Goal: Task Accomplishment & Management: Use online tool/utility

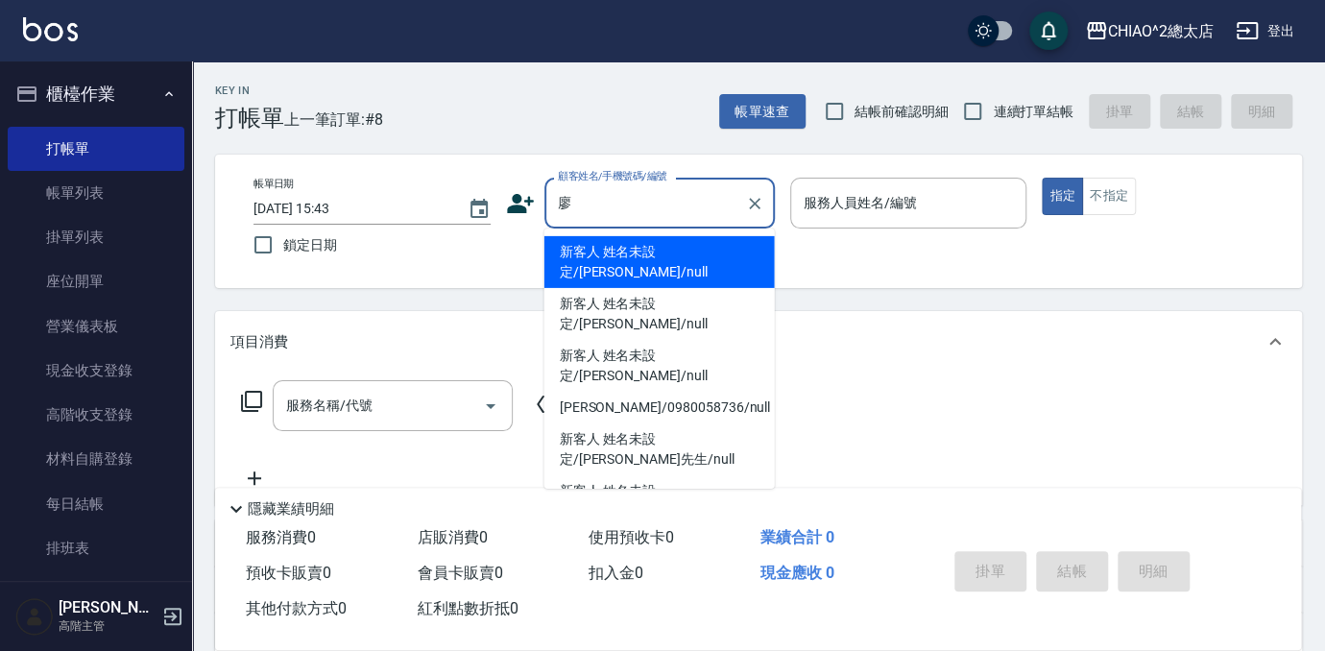
click at [688, 288] on li "新客人 姓名未設定/[PERSON_NAME]/null" at bounding box center [659, 314] width 230 height 52
type input "新客人 姓名未設定/[PERSON_NAME]/null"
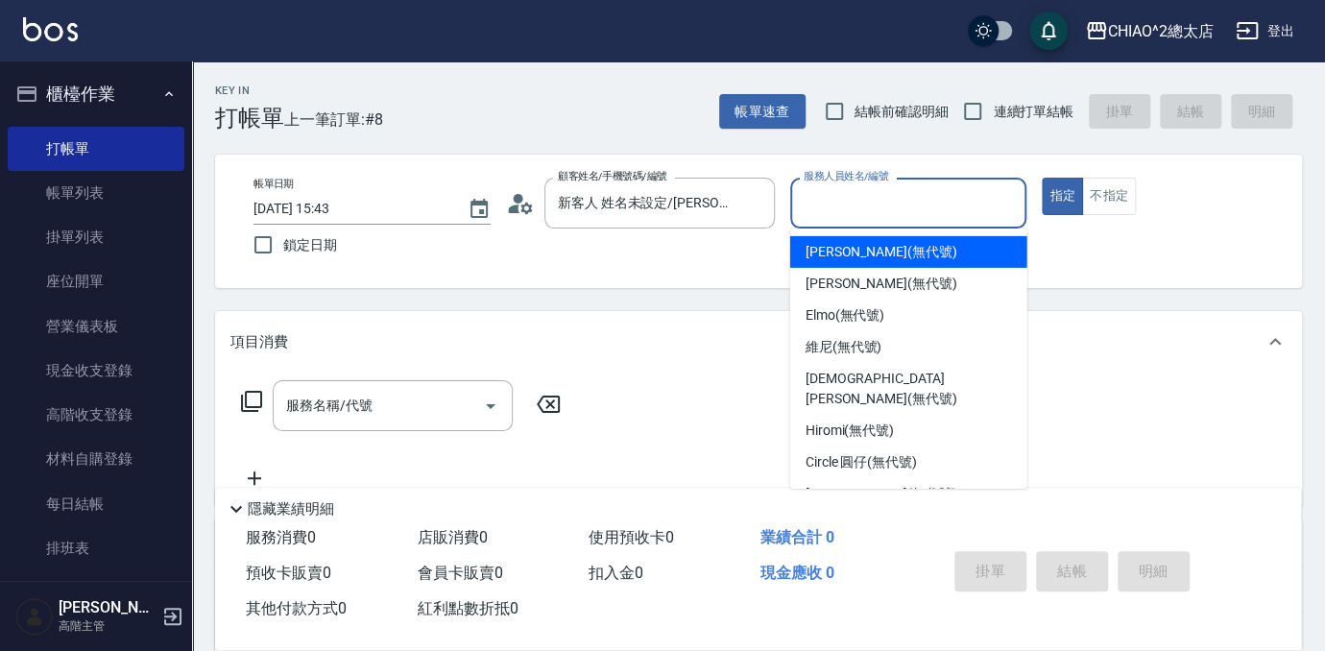
click at [867, 213] on input "服務人員姓名/編號" at bounding box center [909, 203] width 220 height 34
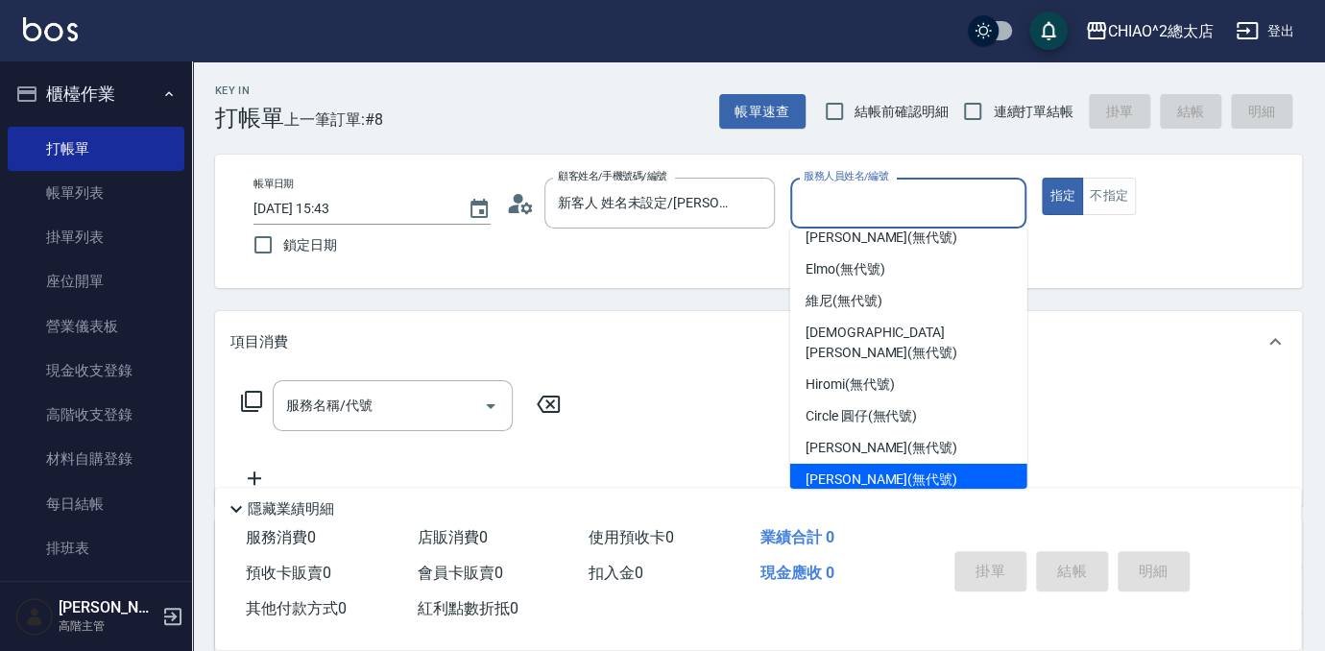
scroll to position [71, 0]
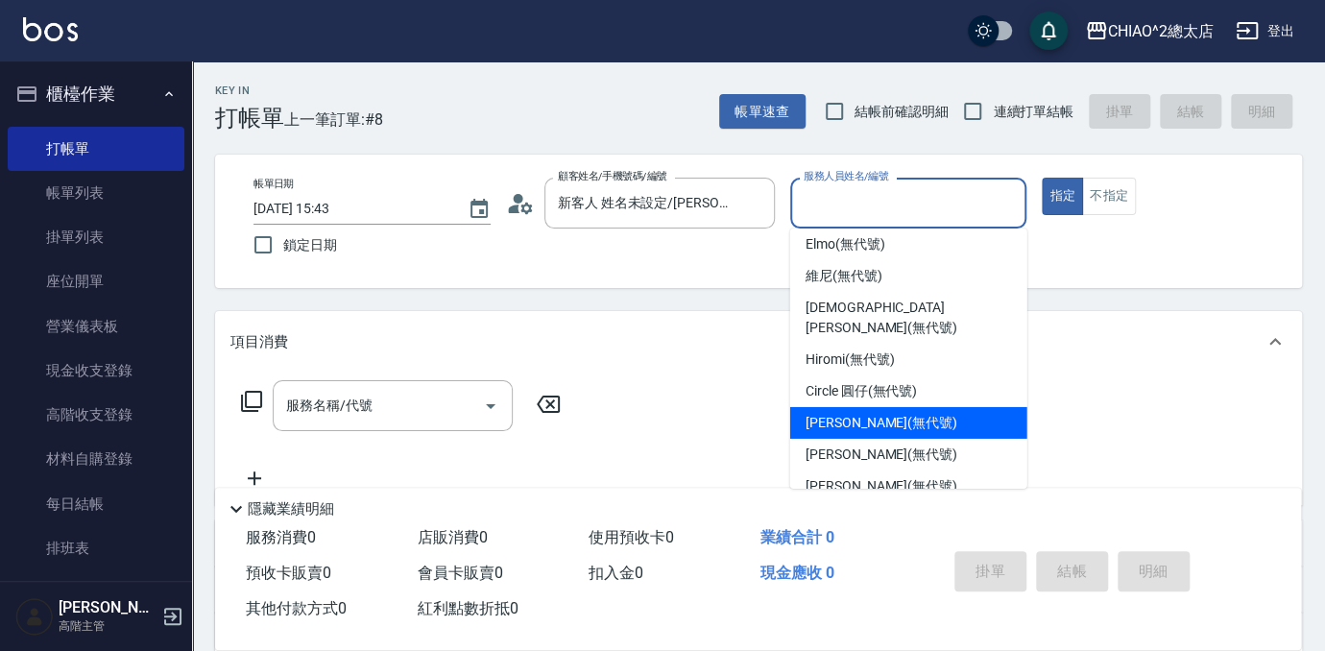
click at [883, 413] on span "[PERSON_NAME] (無代號)" at bounding box center [882, 423] width 152 height 20
type input "[PERSON_NAME](無代號)"
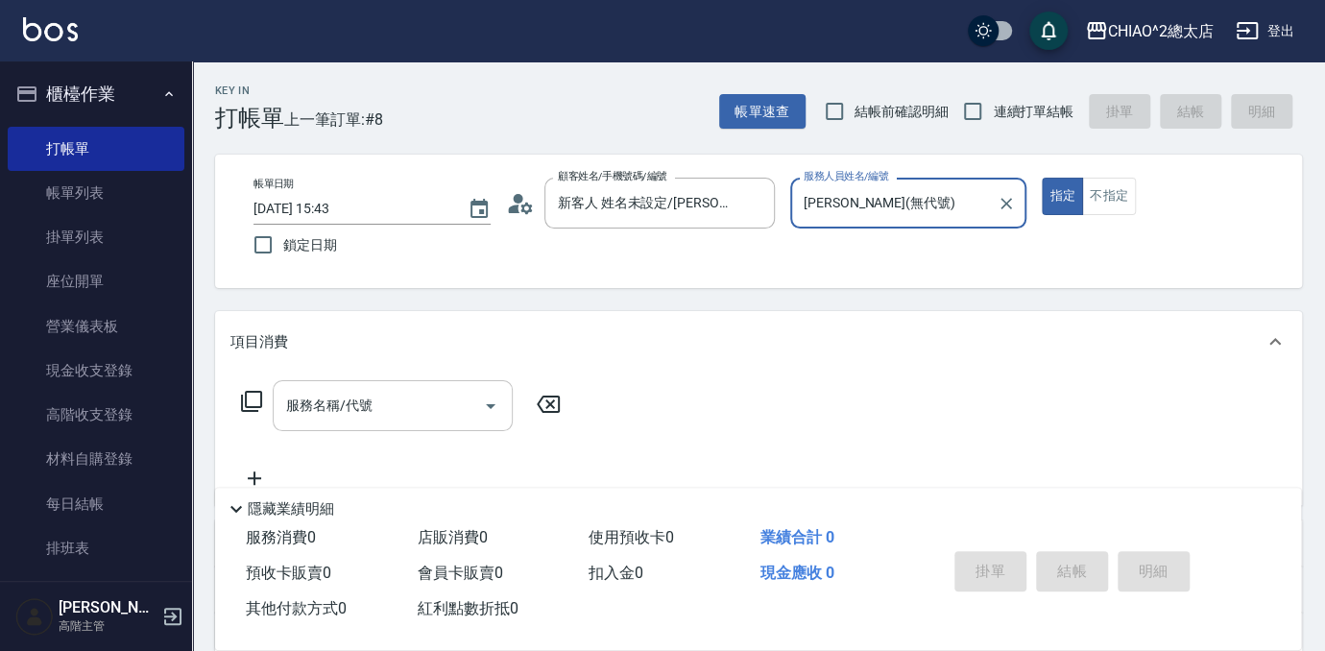
click at [420, 392] on input "服務名稱/代號" at bounding box center [378, 406] width 194 height 34
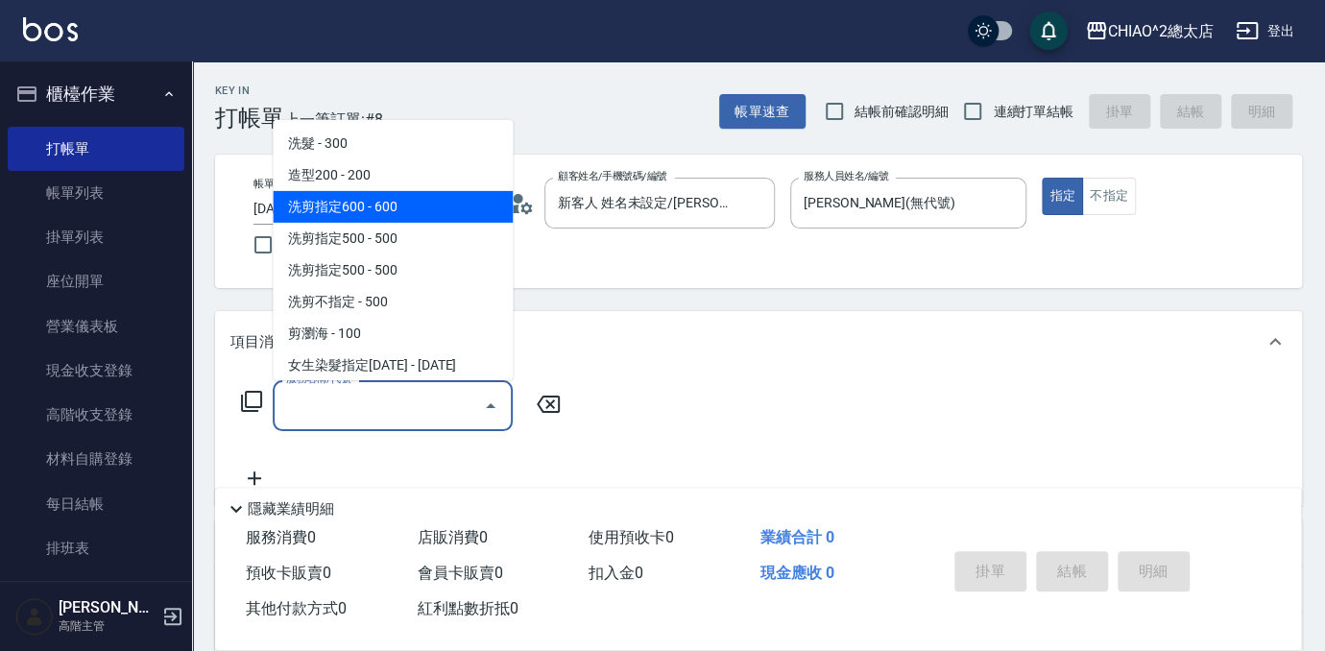
click at [391, 207] on span "洗剪指定600 - 600" at bounding box center [393, 207] width 240 height 32
type input "洗剪指定600(103107)"
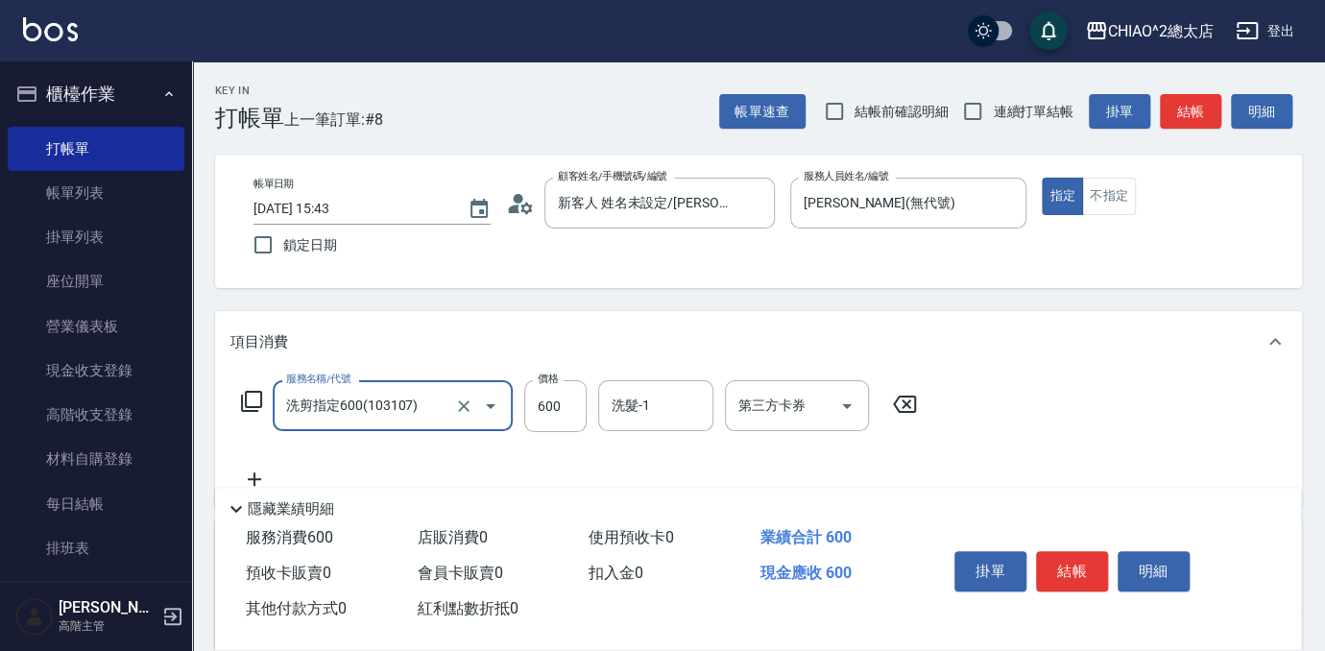
click at [1074, 560] on button "結帳" at bounding box center [1072, 571] width 72 height 40
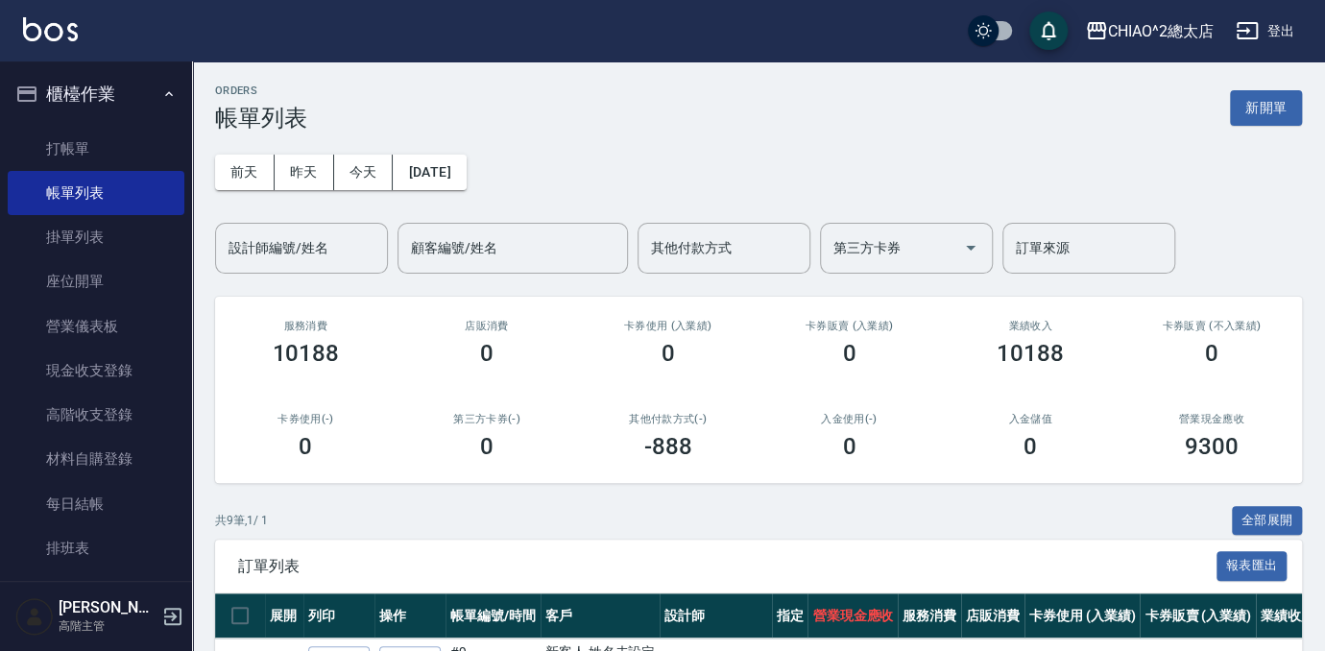
click at [1265, 111] on button "新開單" at bounding box center [1266, 108] width 72 height 36
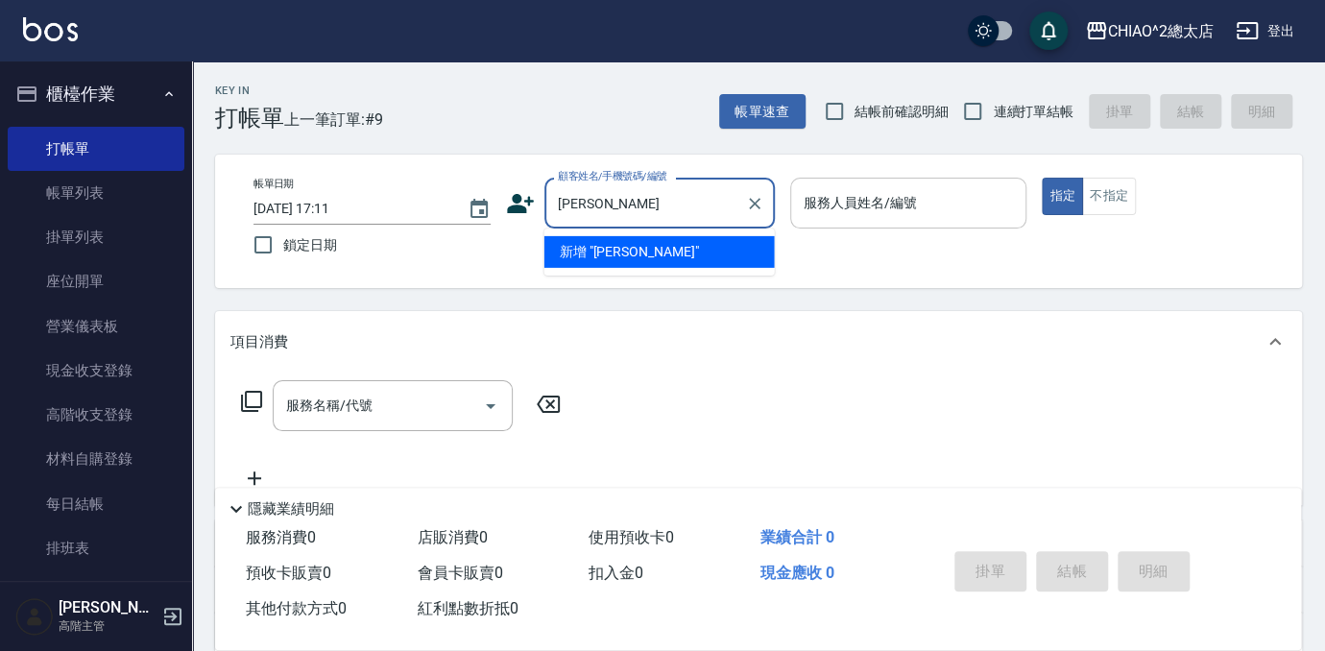
type input "[PERSON_NAME]"
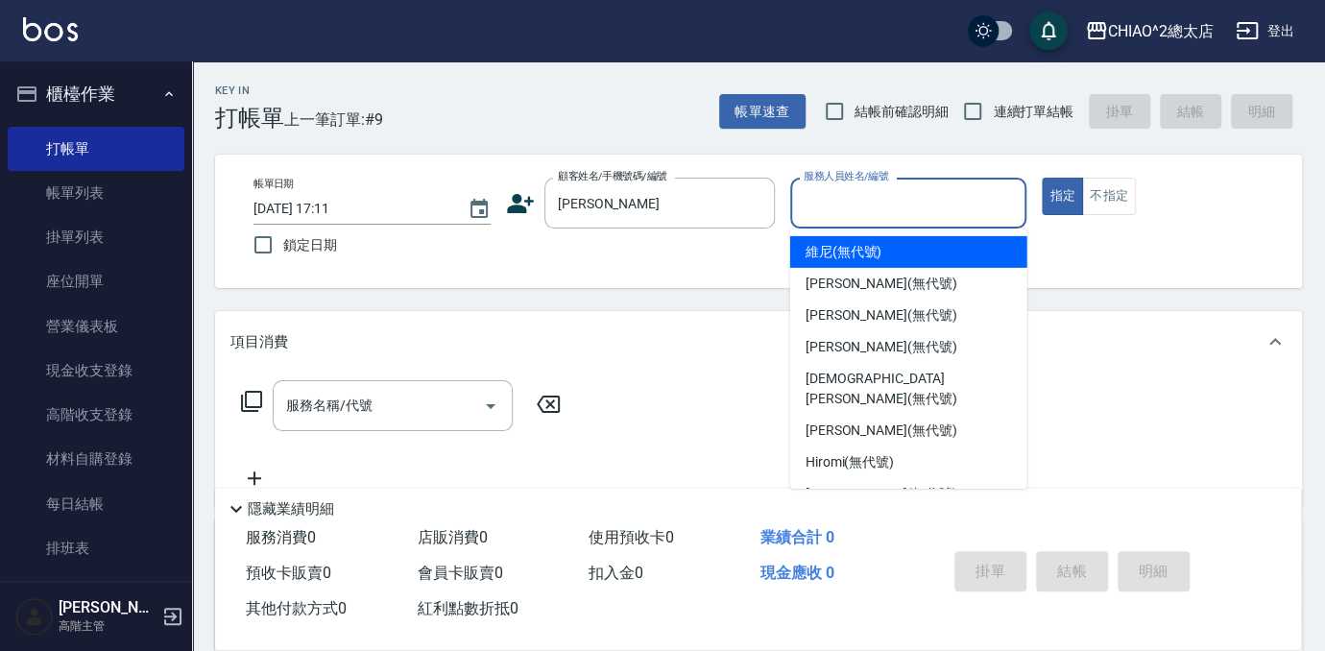
click at [870, 216] on input "服務人員姓名/編號" at bounding box center [909, 203] width 220 height 34
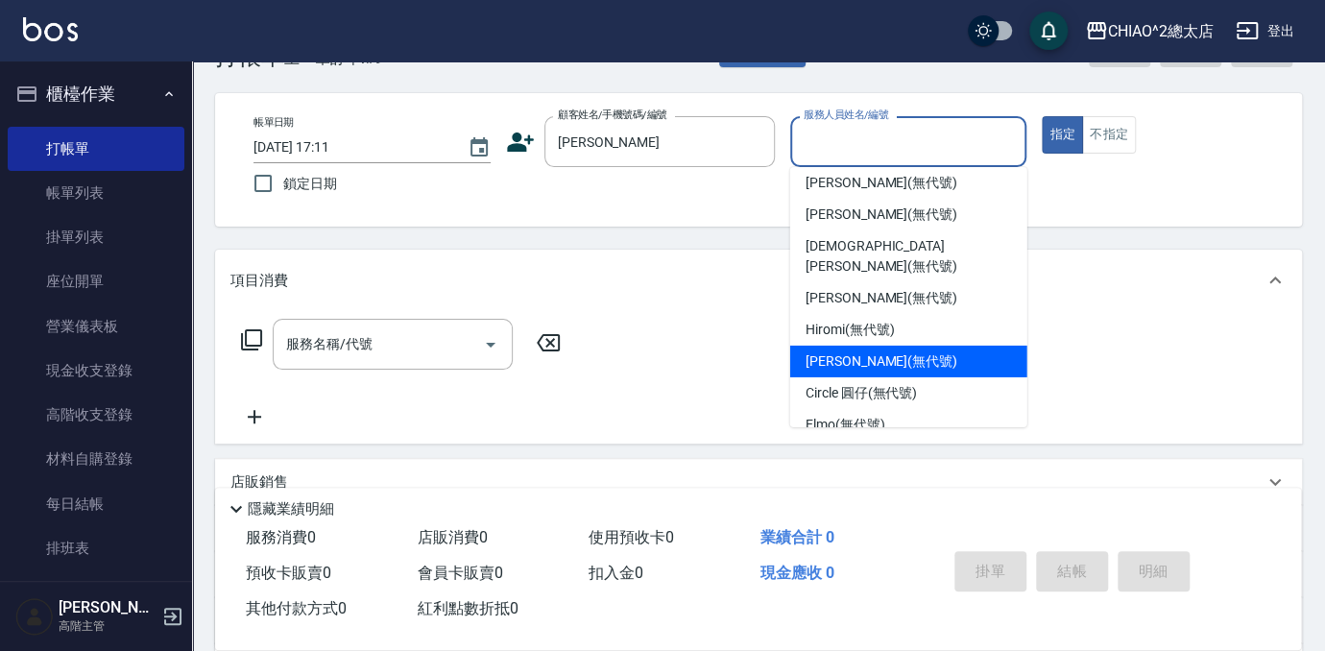
scroll to position [86, 0]
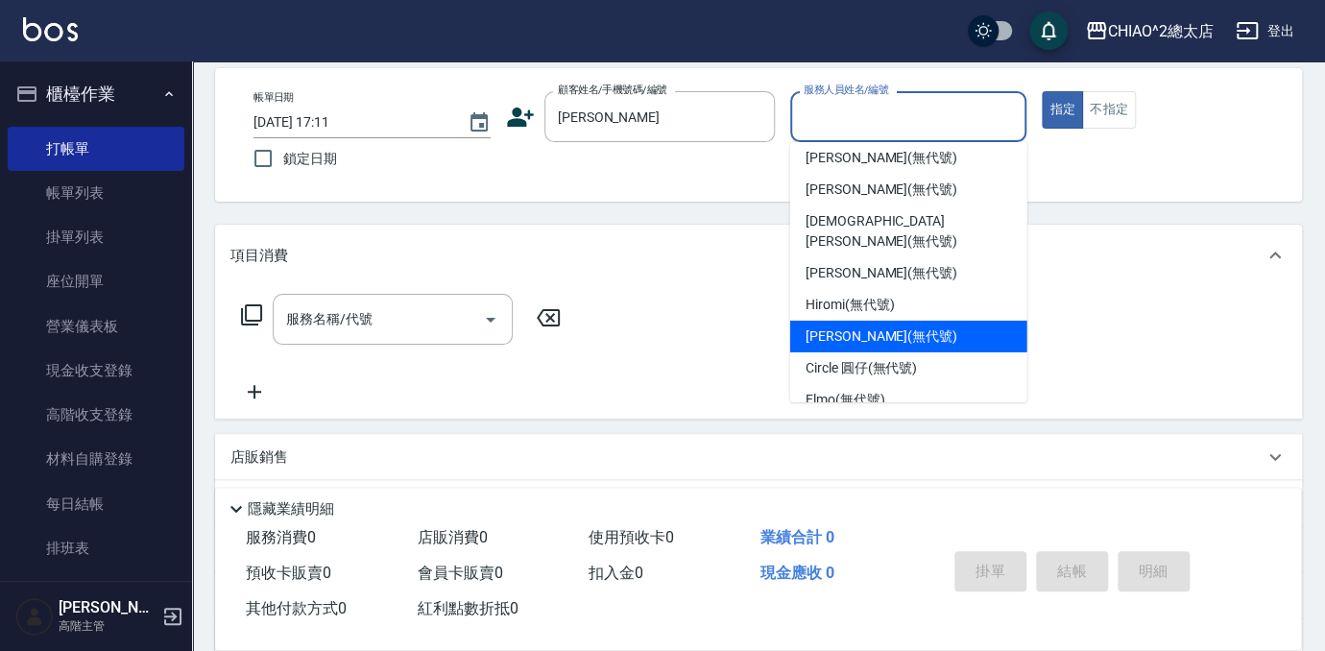
click at [901, 326] on span "[PERSON_NAME] (無代號)" at bounding box center [882, 336] width 152 height 20
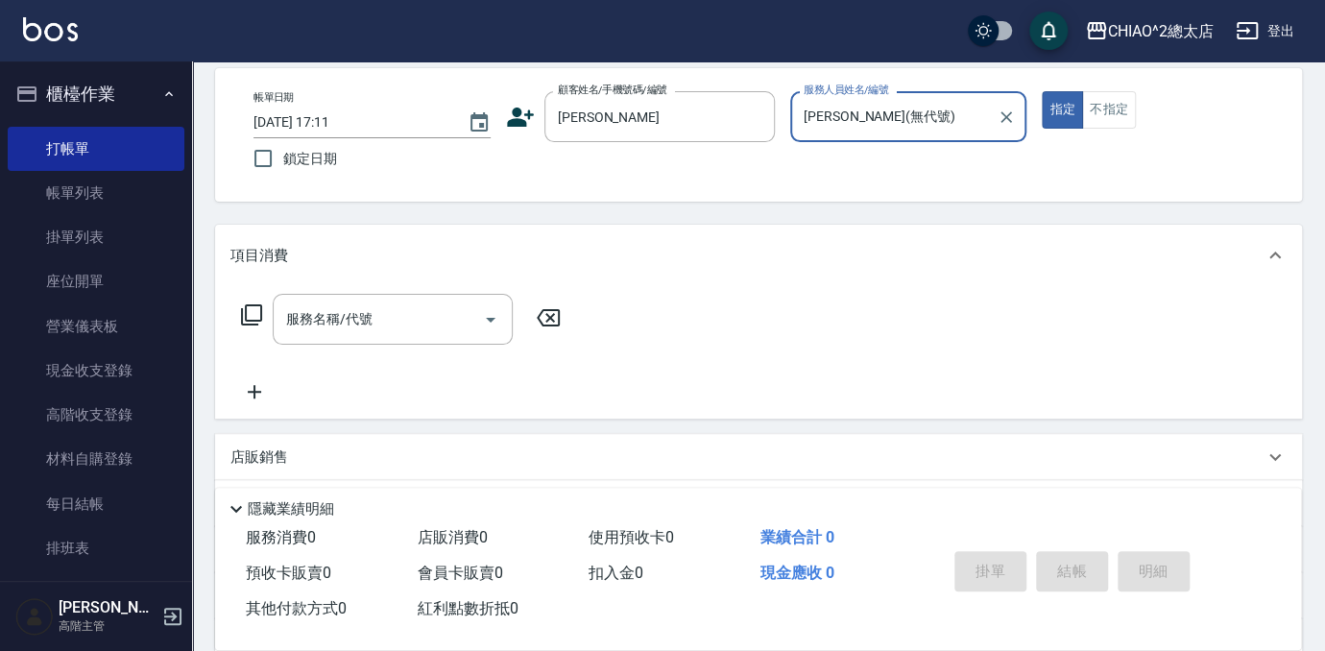
click at [977, 119] on input "[PERSON_NAME](無代號)" at bounding box center [894, 117] width 191 height 34
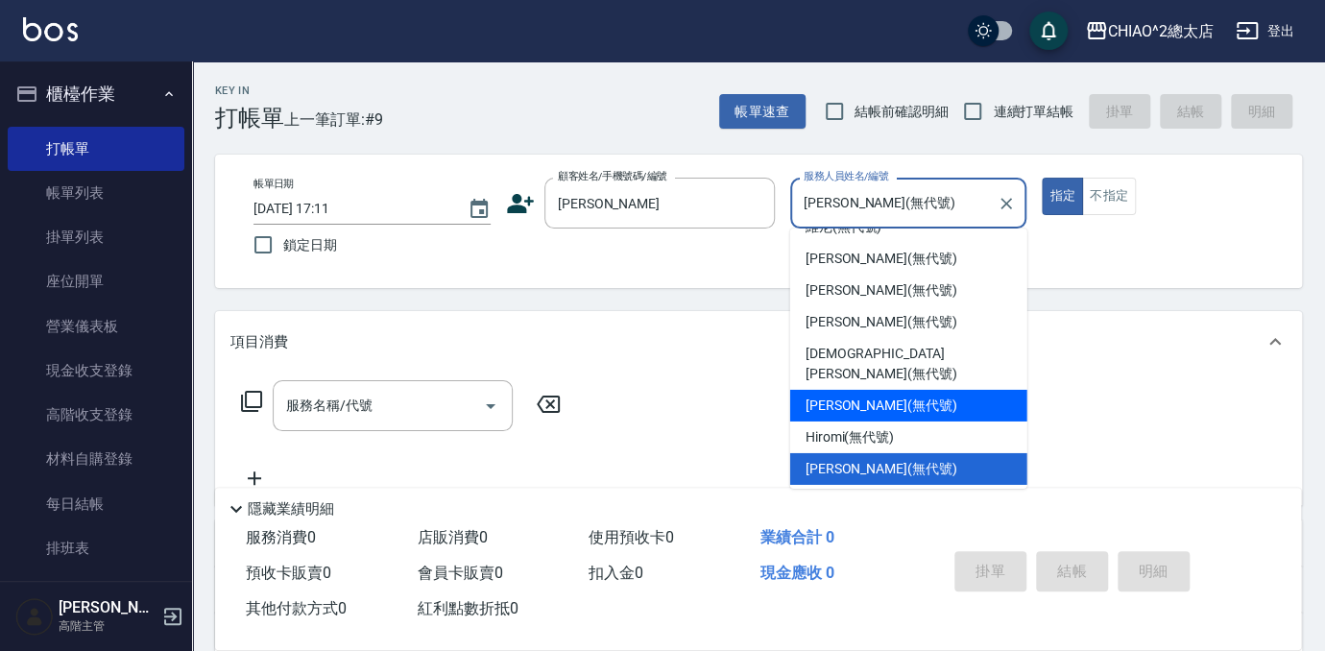
scroll to position [0, 0]
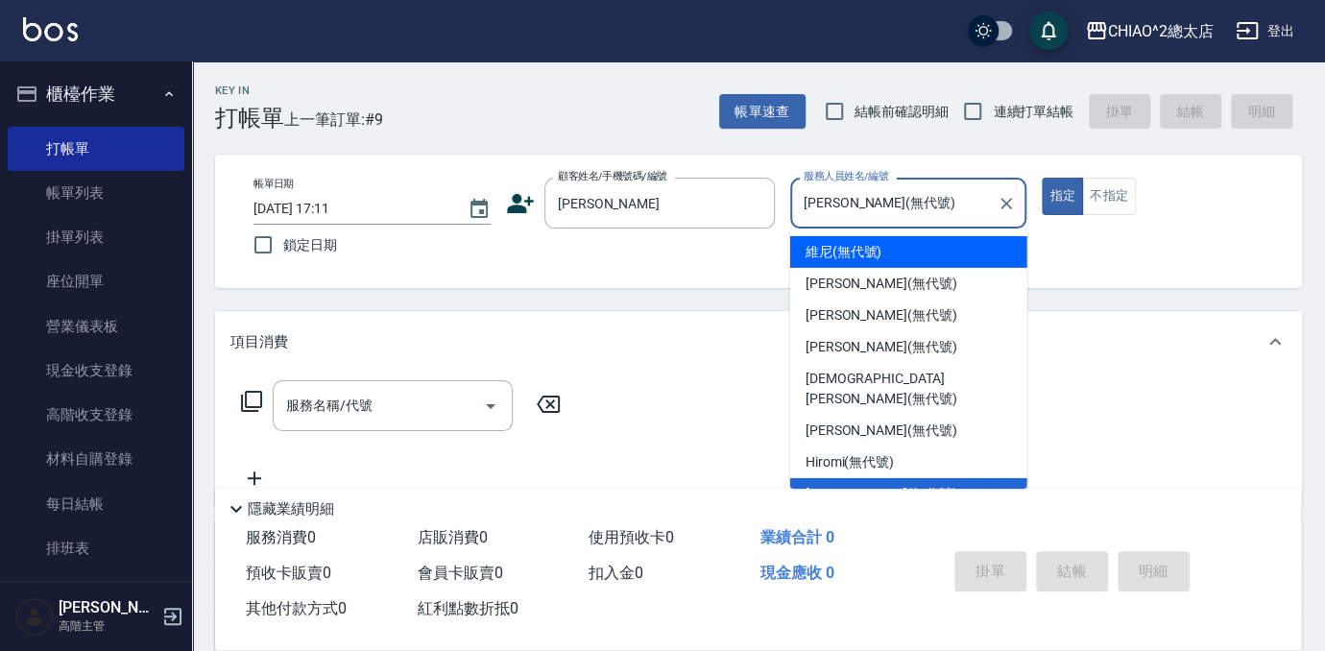
click at [891, 255] on div "維尼 (無代號)" at bounding box center [908, 252] width 237 height 32
type input "維尼(無代號)"
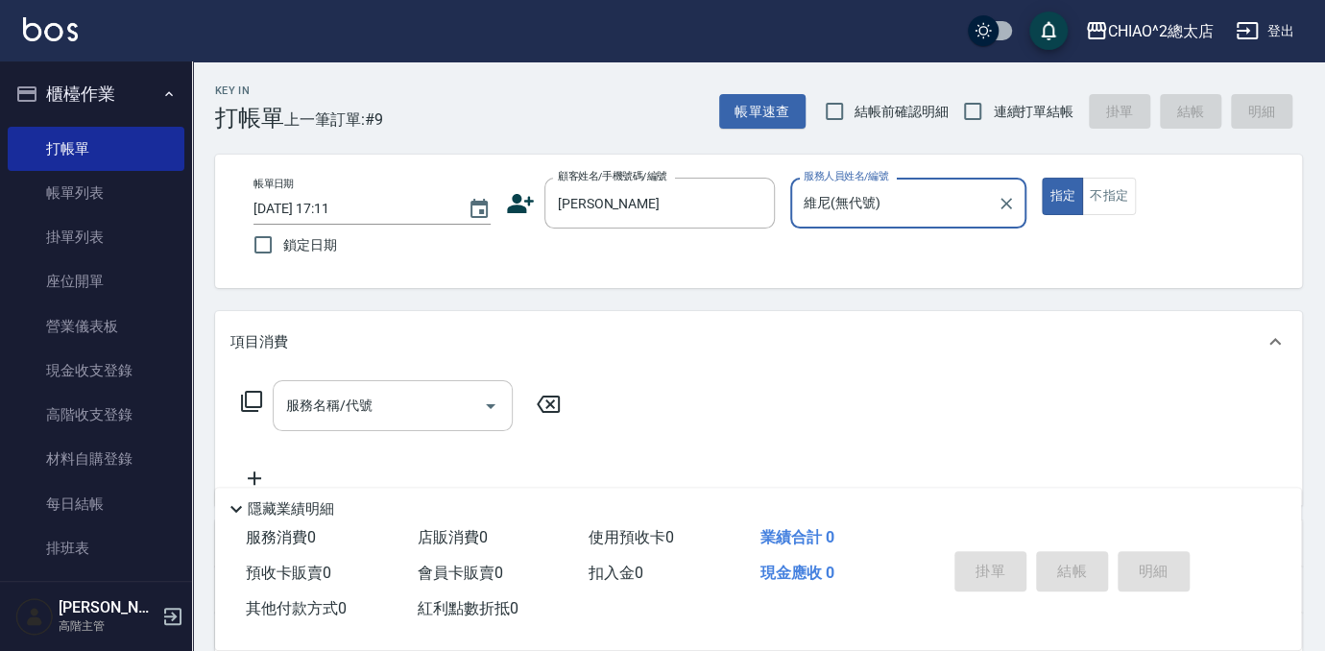
click at [427, 403] on input "服務名稱/代號" at bounding box center [378, 406] width 194 height 34
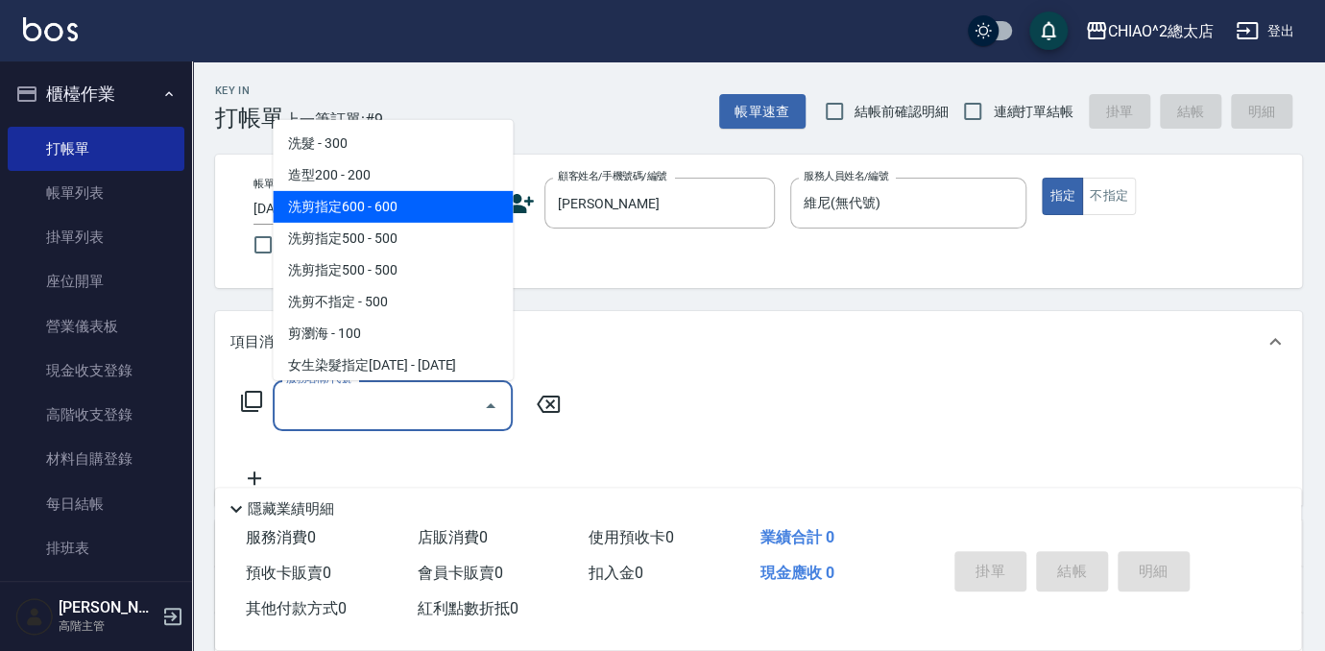
click at [373, 200] on span "洗剪指定600 - 600" at bounding box center [393, 207] width 240 height 32
type input "洗剪指定600(103107)"
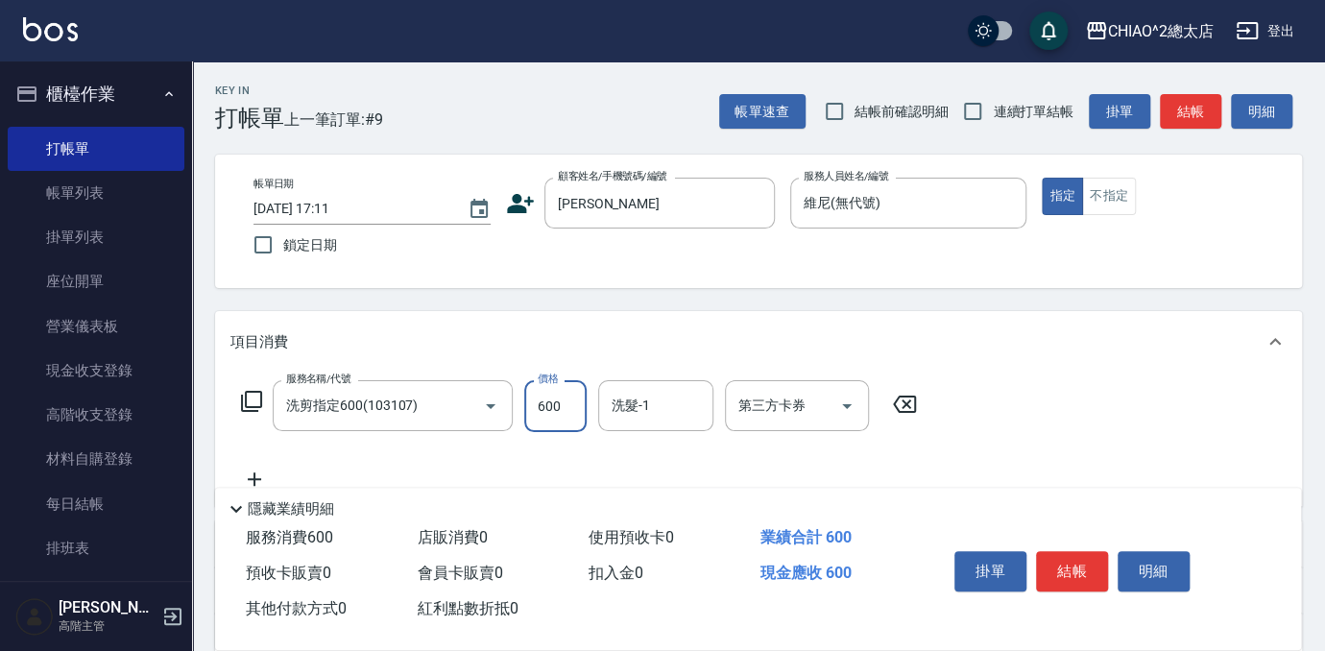
click at [555, 404] on input "600" at bounding box center [555, 406] width 62 height 52
type input "540"
click at [1062, 563] on button "結帳" at bounding box center [1072, 571] width 72 height 40
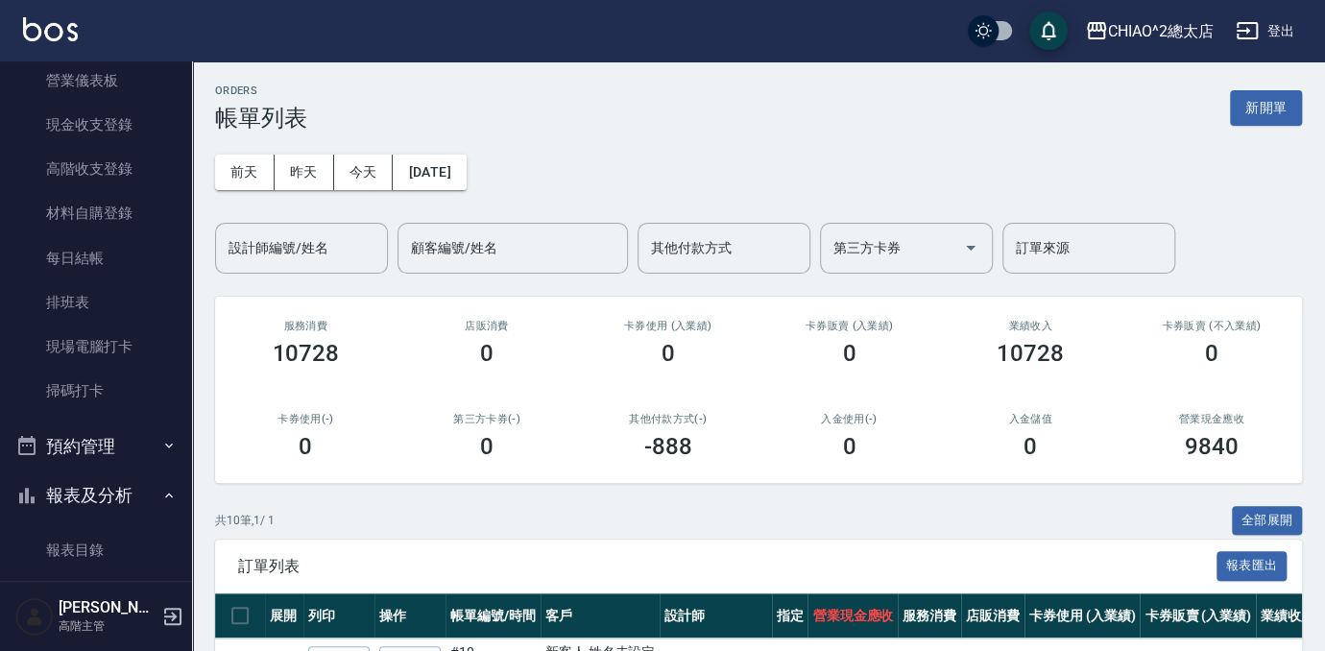
scroll to position [349, 0]
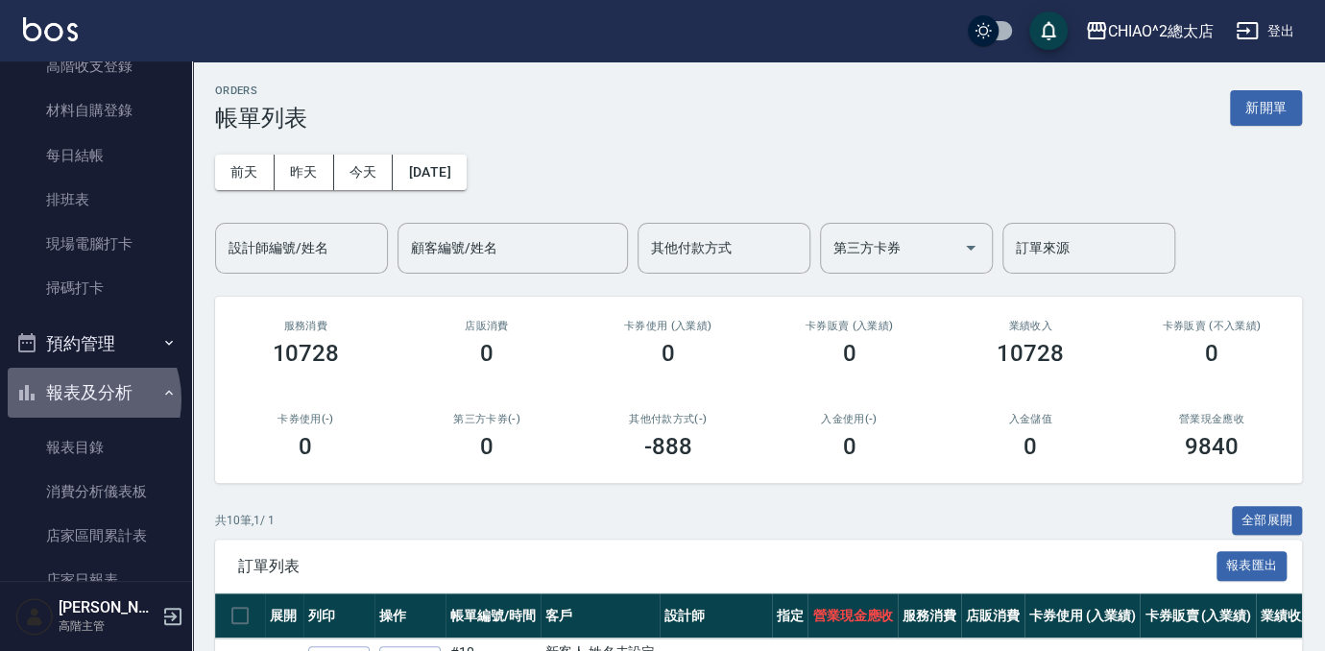
click at [72, 398] on button "報表及分析" at bounding box center [96, 393] width 177 height 50
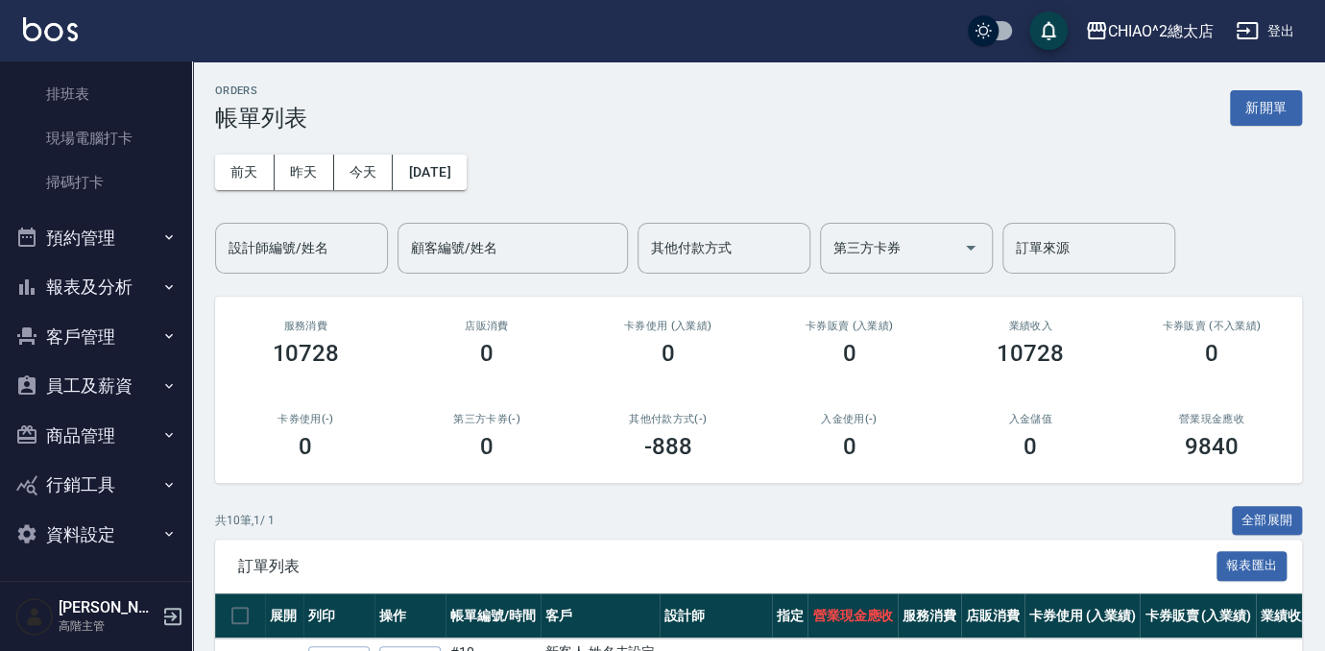
scroll to position [86, 0]
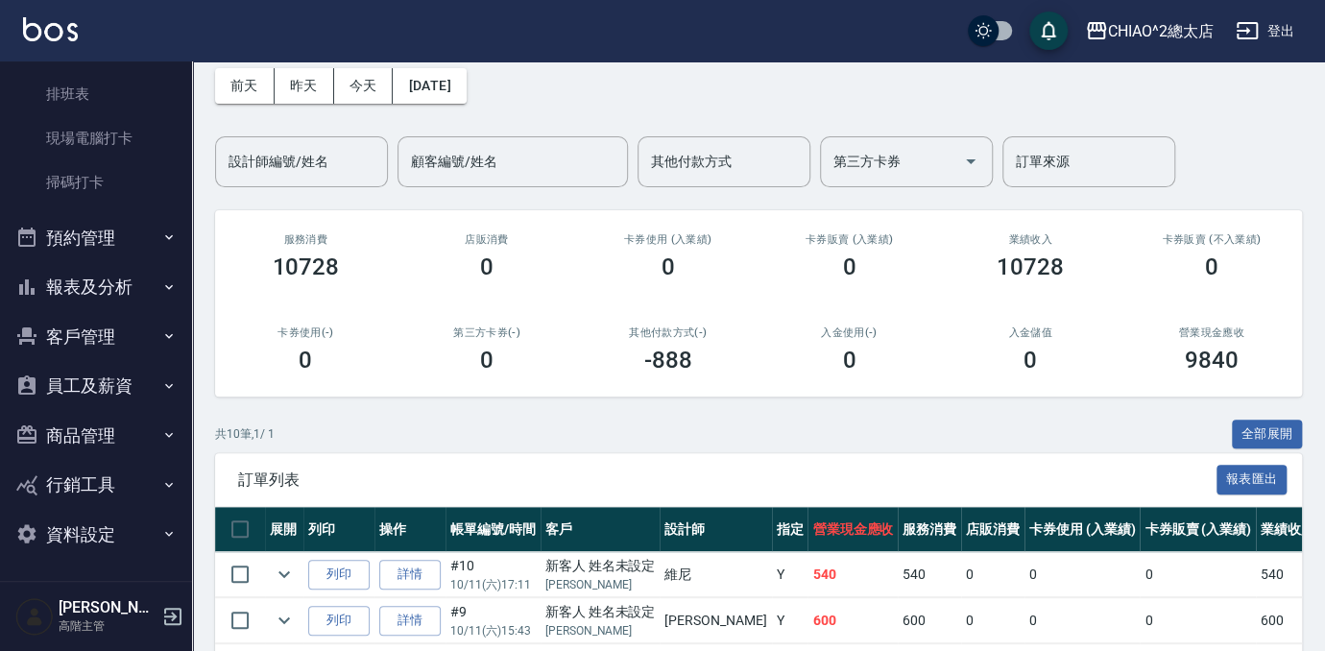
click at [109, 291] on button "報表及分析" at bounding box center [96, 287] width 177 height 50
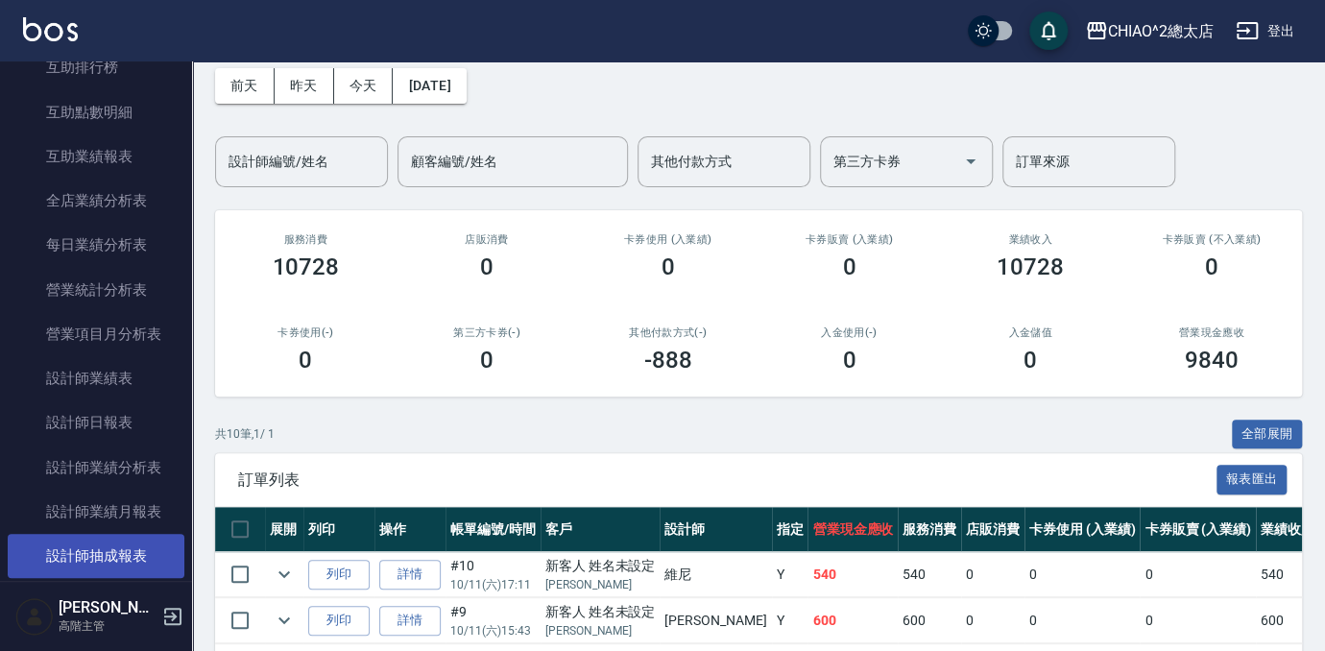
scroll to position [1065, 0]
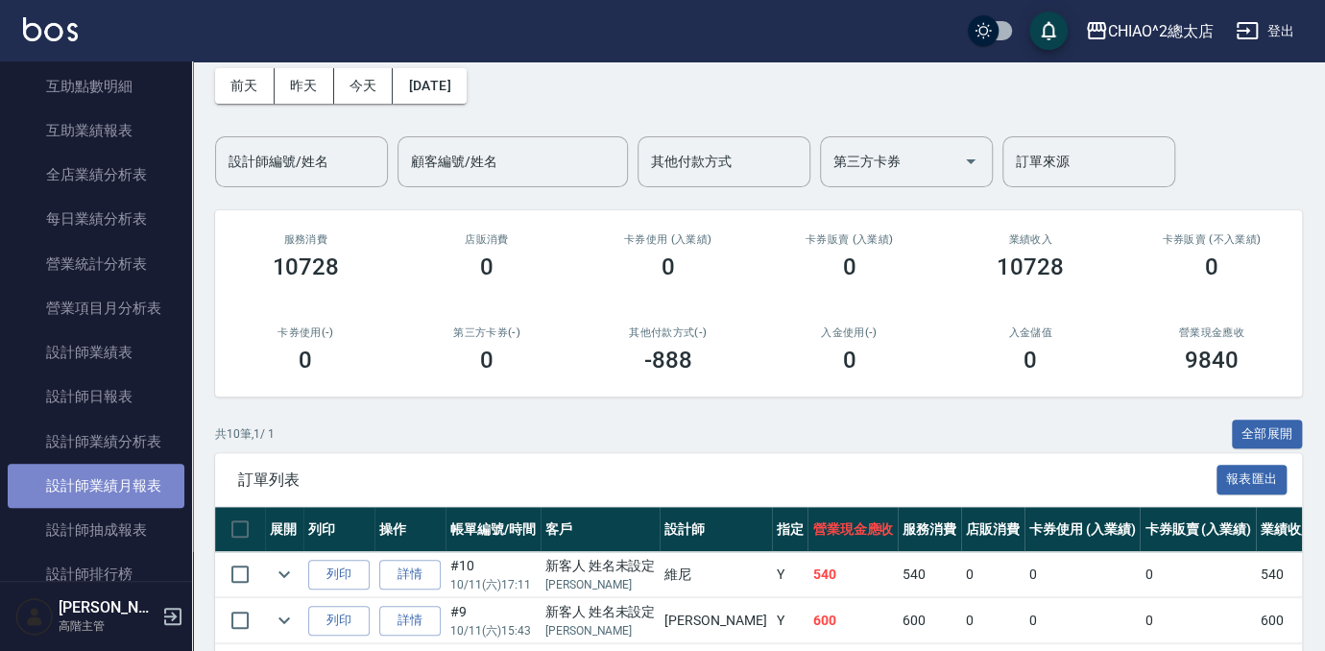
click at [140, 486] on link "設計師業績月報表" at bounding box center [96, 486] width 177 height 44
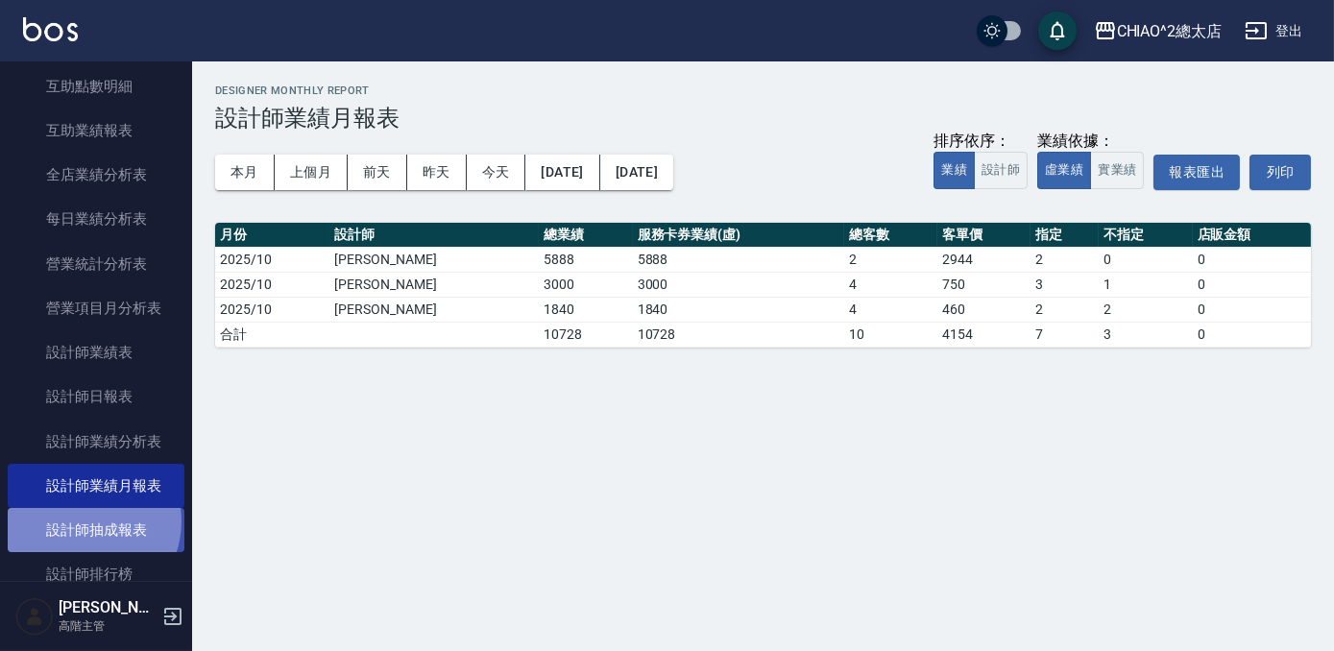
click at [83, 520] on link "設計師抽成報表" at bounding box center [96, 530] width 177 height 44
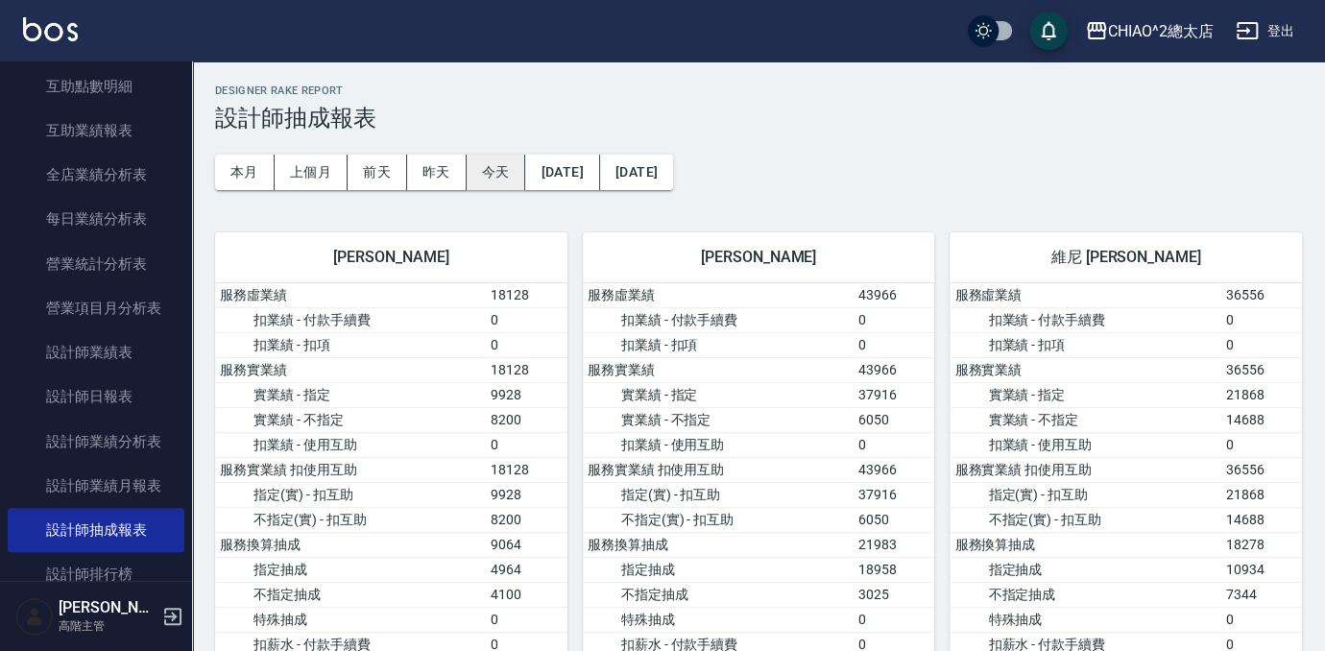
click at [477, 167] on button "今天" at bounding box center [497, 173] width 60 height 36
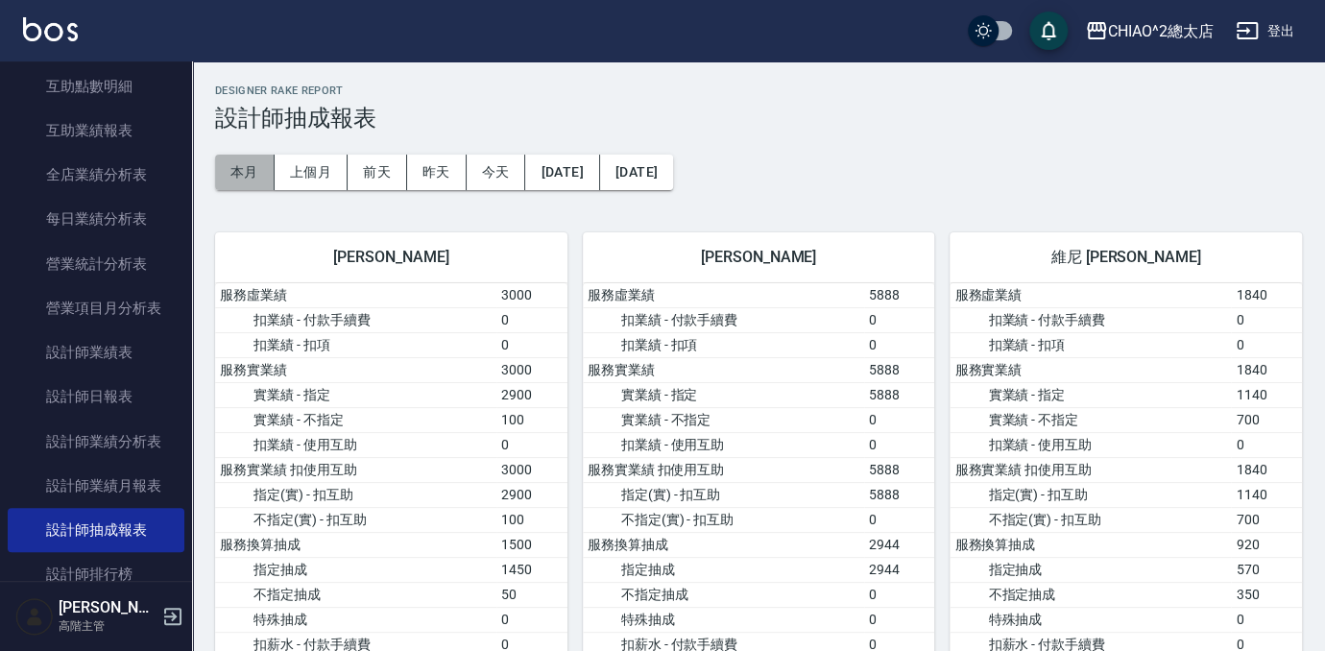
click at [241, 172] on button "本月" at bounding box center [245, 173] width 60 height 36
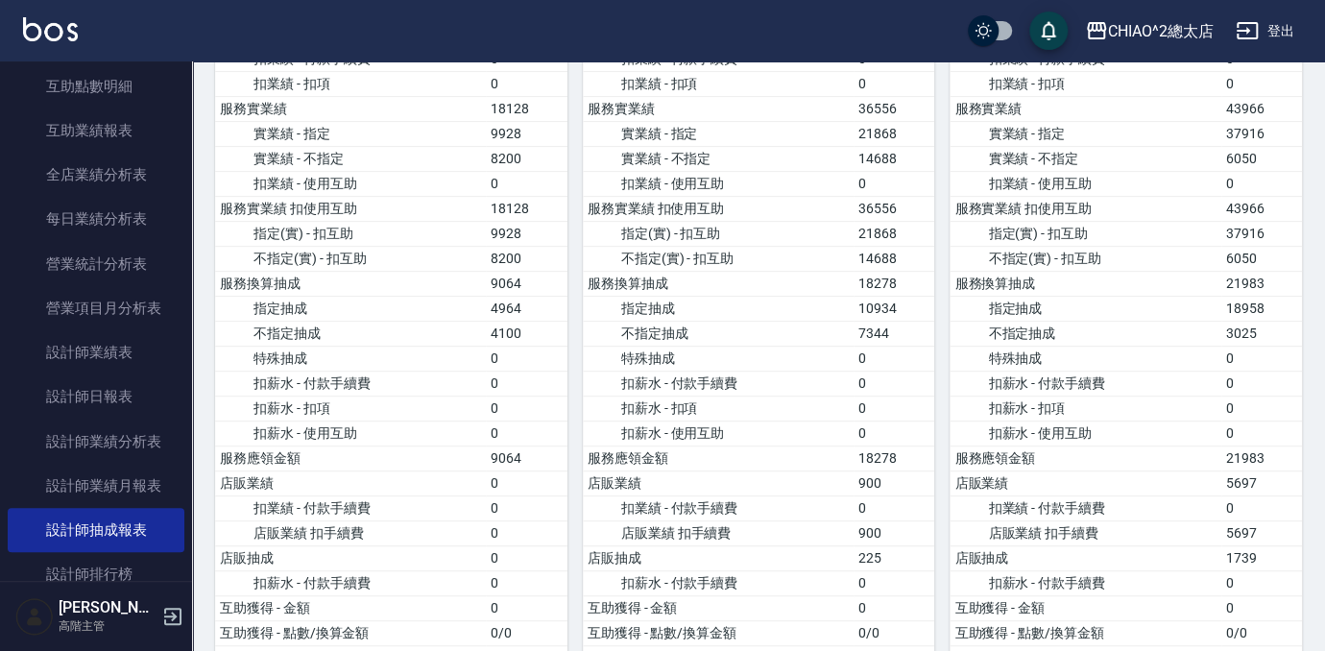
scroll to position [86, 0]
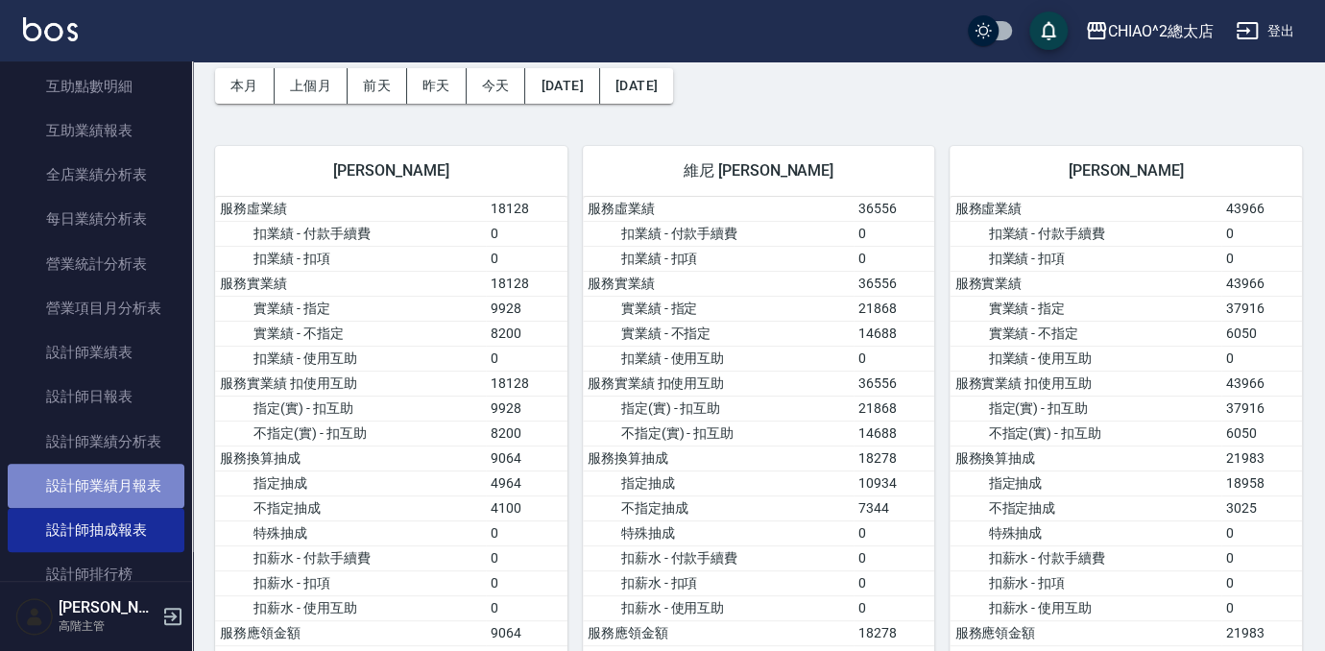
drag, startPoint x: 148, startPoint y: 474, endPoint x: 124, endPoint y: 470, distance: 24.3
click at [148, 474] on link "設計師業績月報表" at bounding box center [96, 486] width 177 height 44
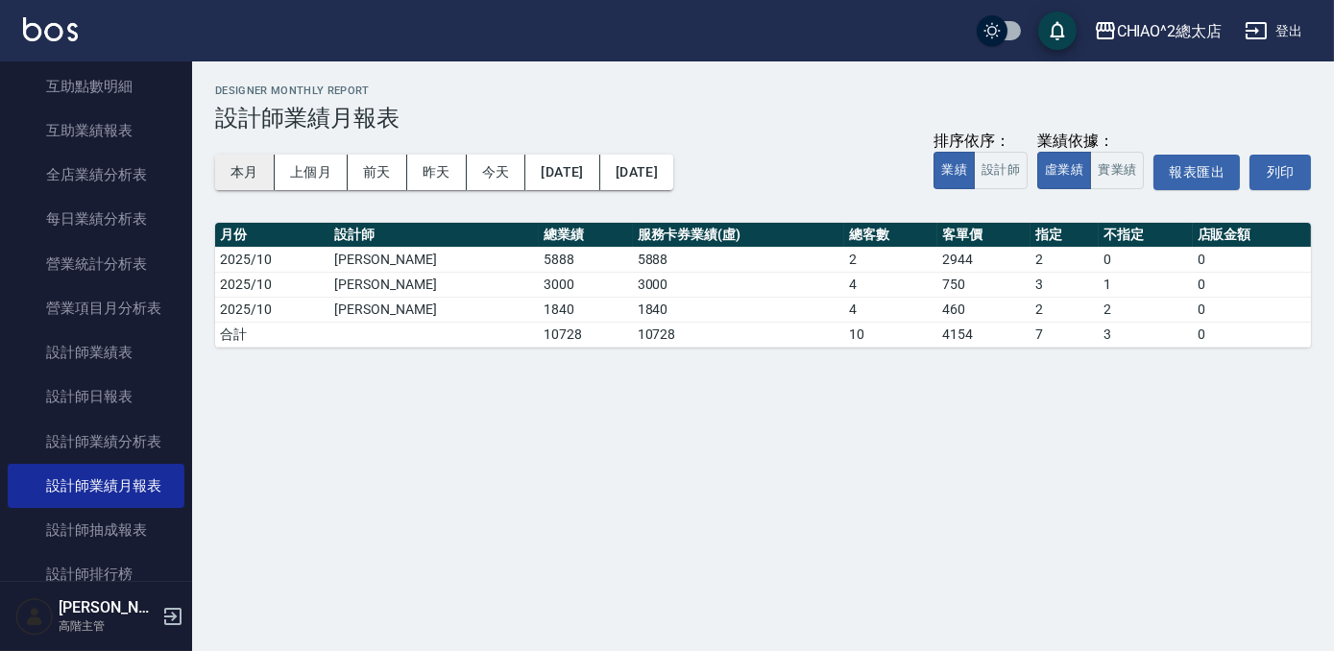
click at [237, 173] on button "本月" at bounding box center [245, 173] width 60 height 36
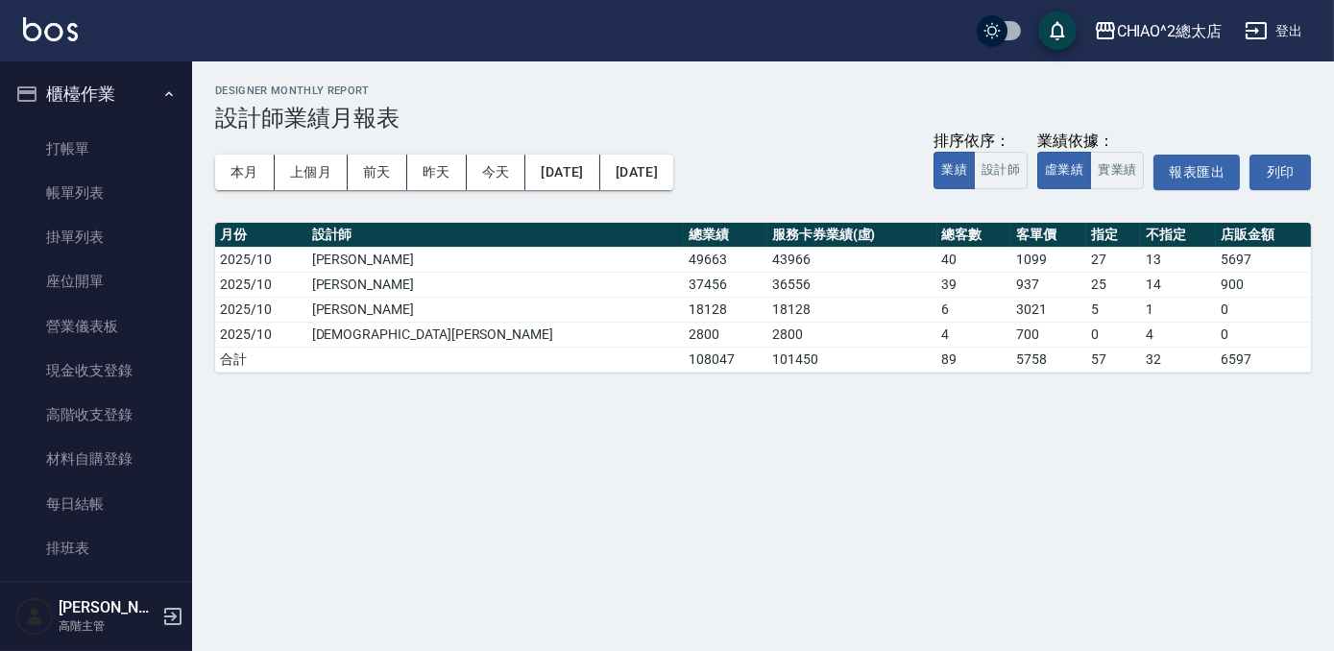
drag, startPoint x: 123, startPoint y: 144, endPoint x: 269, endPoint y: 170, distance: 148.2
click at [123, 144] on link "打帳單" at bounding box center [96, 149] width 177 height 44
